Goal: Task Accomplishment & Management: Use online tool/utility

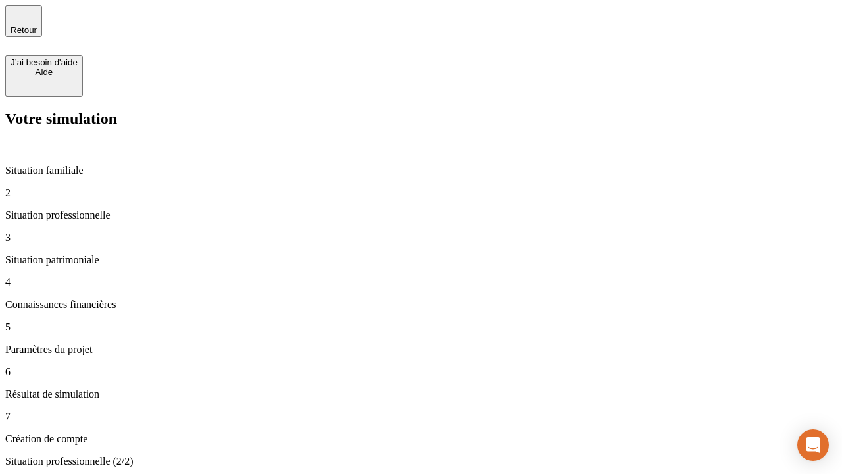
type input "30 000"
type input "40 000"
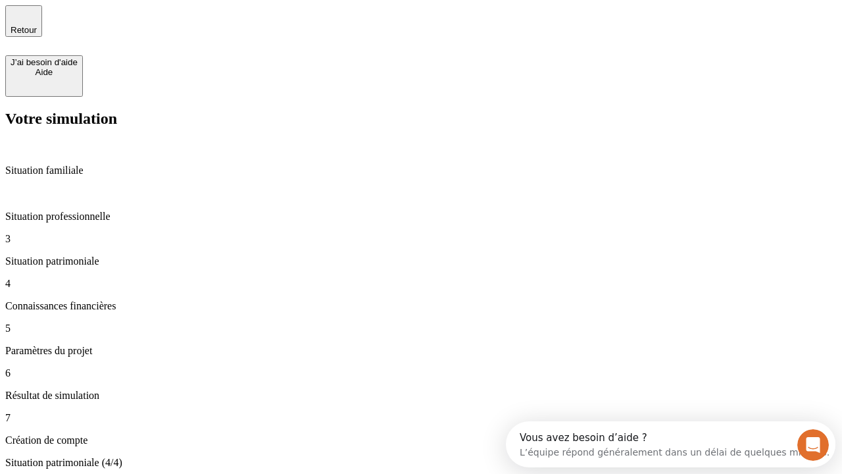
type input "1 100"
type input "20"
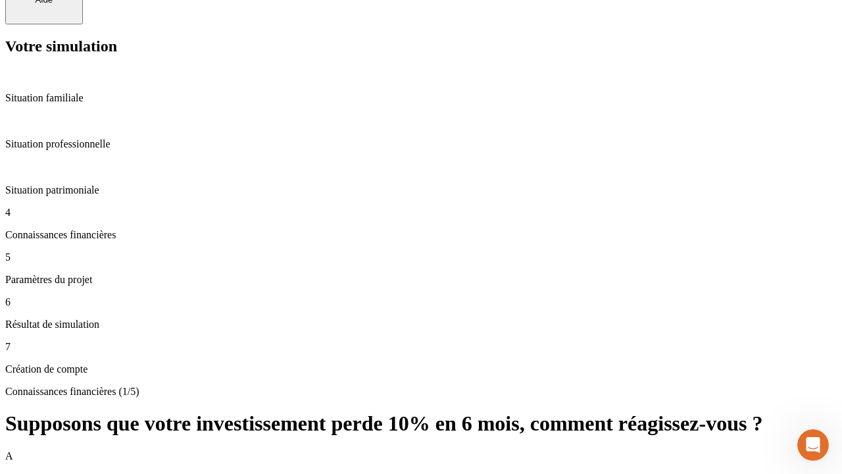
scroll to position [12, 0]
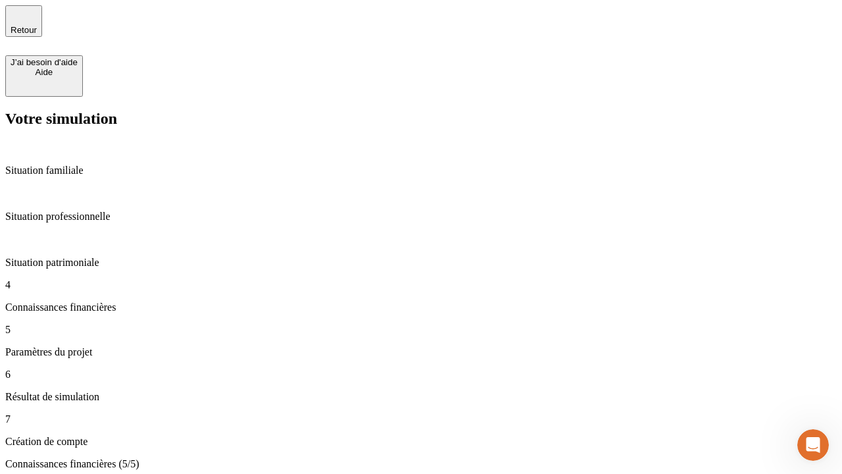
type input "40"
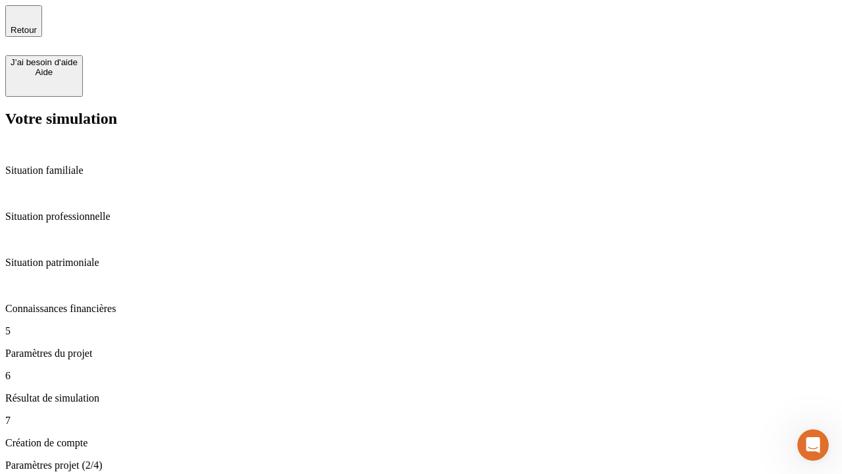
type input "62"
type input "50 000"
type input "640"
